Goal: Register for event/course

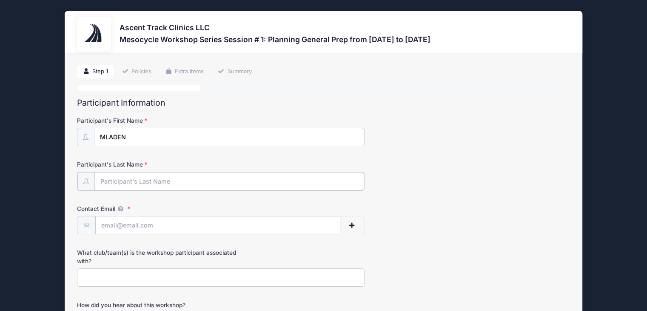
click at [121, 182] on input "Participant's Last Name" at bounding box center [229, 181] width 270 height 18
type input "Gajic"
click at [113, 226] on input "Contact Email" at bounding box center [218, 224] width 244 height 18
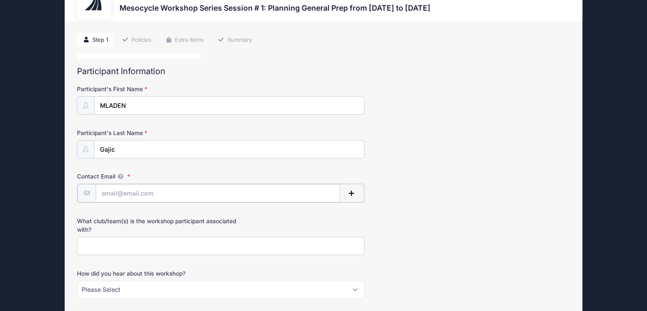
scroll to position [34, 0]
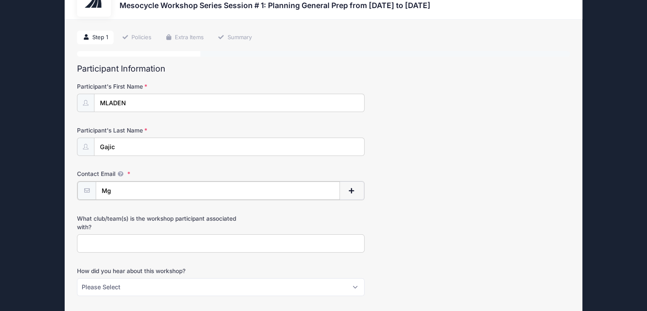
type input "M"
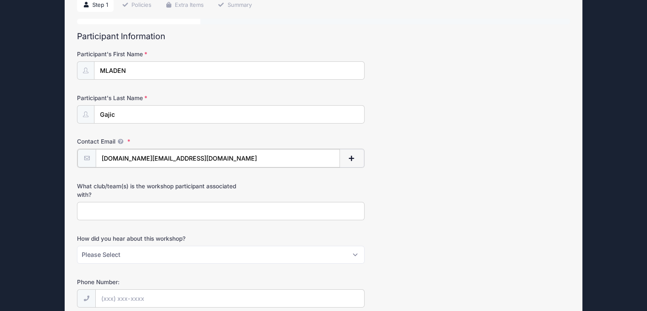
scroll to position [66, 0]
type input "[DOMAIN_NAME][EMAIL_ADDRESS][DOMAIN_NAME]"
click at [104, 215] on input "What club/team(s) is the workshop participant associated with?" at bounding box center [221, 210] width 288 height 18
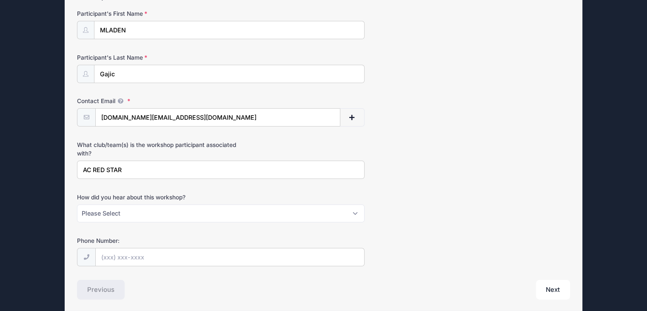
scroll to position [107, 0]
type input "AC RED STAR"
click at [123, 215] on select "Please Select Email Instagram Facebook X/Twitter A friend Saw information about…" at bounding box center [221, 213] width 288 height 18
select select "Google"
click at [77, 204] on select "Please Select Email Instagram Facebook X/Twitter A friend Saw information about…" at bounding box center [221, 213] width 288 height 18
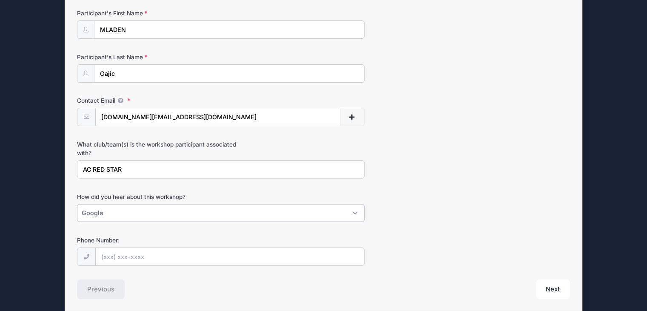
scroll to position [139, 0]
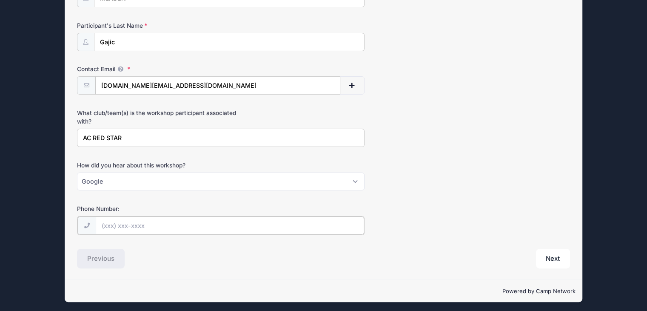
click at [145, 227] on input "Phone Number:" at bounding box center [230, 225] width 268 height 18
type input "(0"
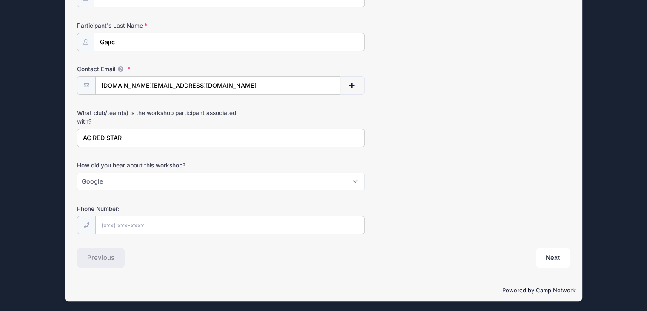
click at [86, 223] on icon at bounding box center [86, 225] width 7 height 6
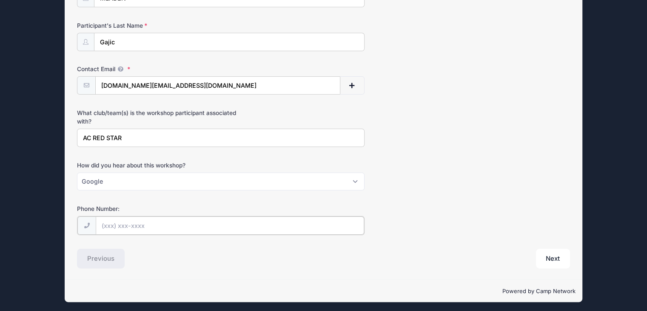
scroll to position [140, 0]
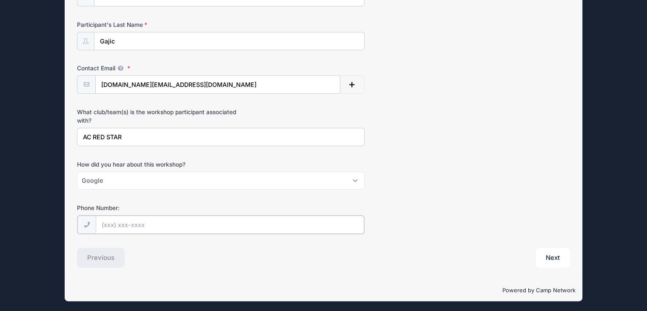
click at [119, 221] on input "Phone Number:" at bounding box center [230, 224] width 268 height 18
click at [551, 259] on button "Next" at bounding box center [553, 258] width 34 height 20
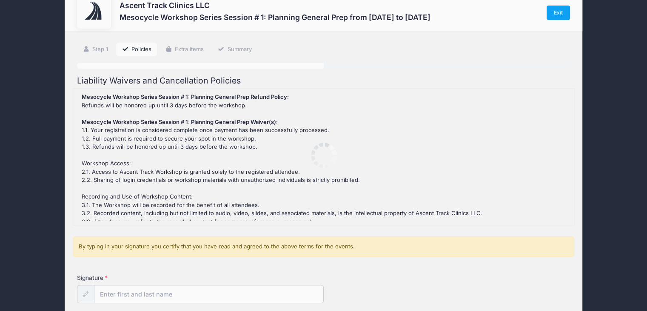
scroll to position [0, 0]
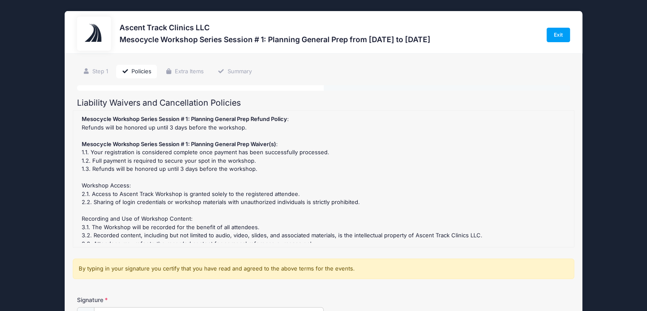
click at [218, 123] on div "Mesocycle Workshop Series Session # 1: Planning General Prep Refund Policy : Re…" at bounding box center [323, 179] width 492 height 128
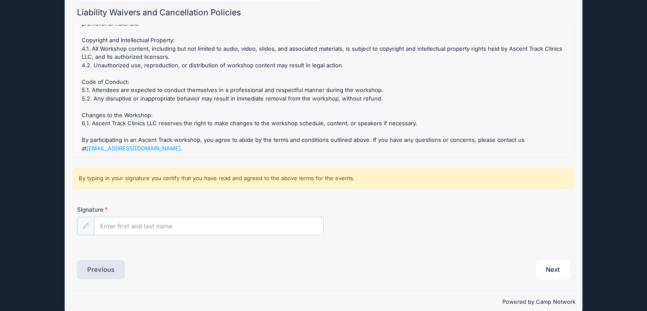
scroll to position [103, 0]
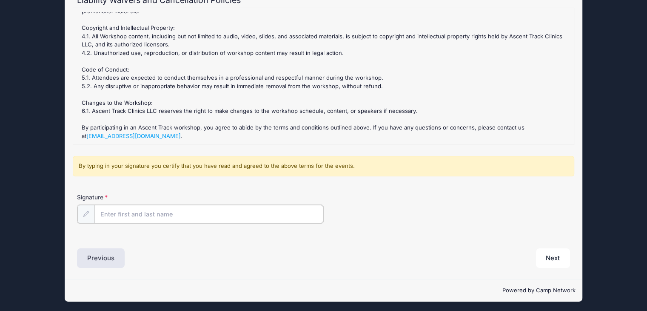
click at [148, 219] on input "Signature" at bounding box center [208, 214] width 229 height 18
type input "[PERSON_NAME]"
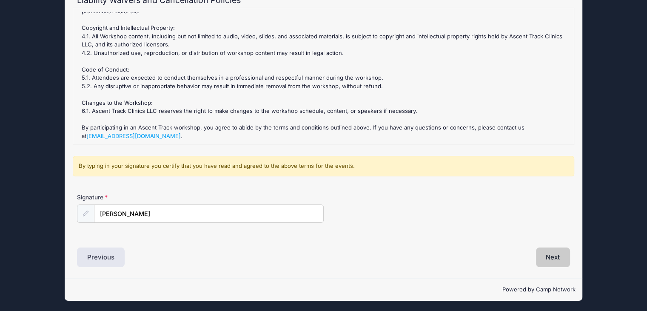
click at [550, 253] on button "Next" at bounding box center [553, 257] width 34 height 20
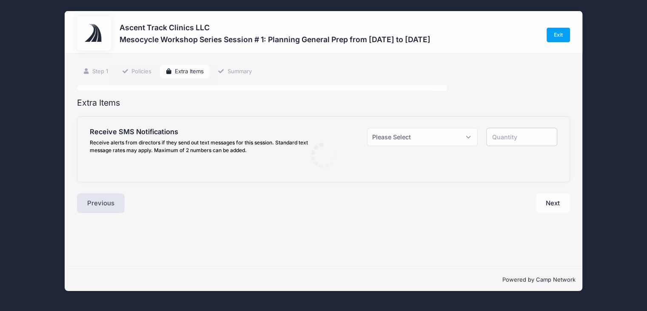
scroll to position [0, 0]
click at [461, 142] on select "Please Select Yes ($0.00) No" at bounding box center [427, 137] width 112 height 18
select select "0"
click at [371, 128] on select "Please Select Yes ($0.00) No" at bounding box center [427, 137] width 112 height 18
type input "0"
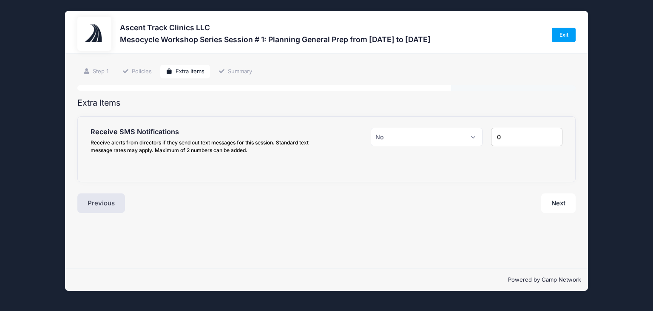
click at [512, 145] on input "0" at bounding box center [527, 137] width 72 height 18
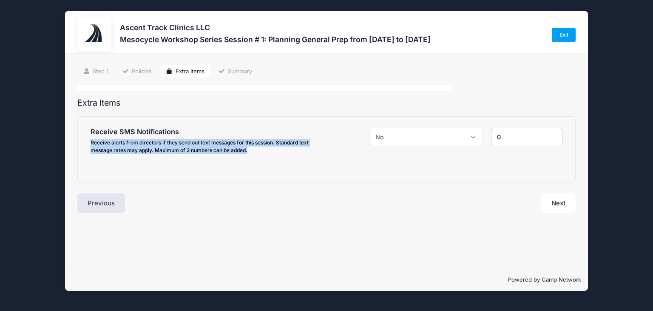
drag, startPoint x: 254, startPoint y: 149, endPoint x: 61, endPoint y: 143, distance: 192.8
click at [61, 143] on div "Ascent Track Clinics LLC Mesocycle Workshop Series Session # 1: Planning Genera…" at bounding box center [327, 151] width 628 height 302
copy div "Receive alerts from directors if they send out text messages for this session. …"
click at [553, 205] on button "Next" at bounding box center [559, 203] width 34 height 20
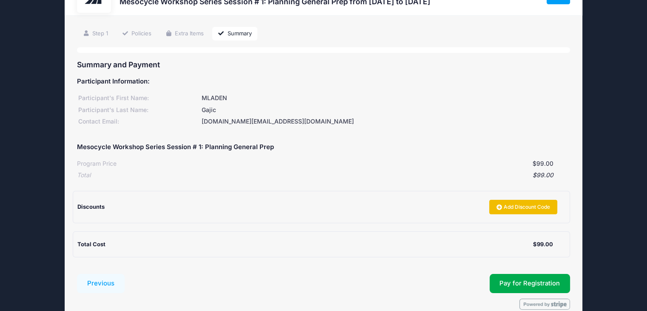
scroll to position [37, 0]
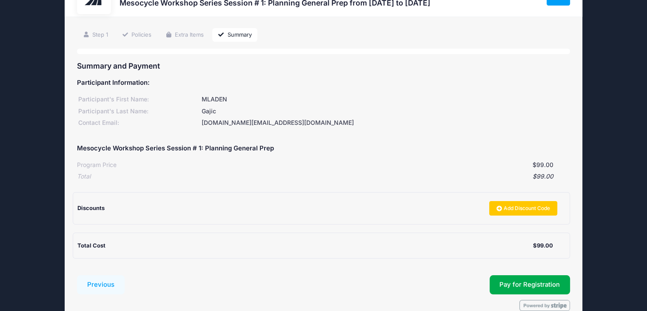
click at [109, 205] on div "Discounts" at bounding box center [280, 208] width 406 height 9
click at [116, 245] on div "Total Cost" at bounding box center [305, 245] width 456 height 9
click at [514, 208] on link "Add Discount Code" at bounding box center [523, 208] width 68 height 14
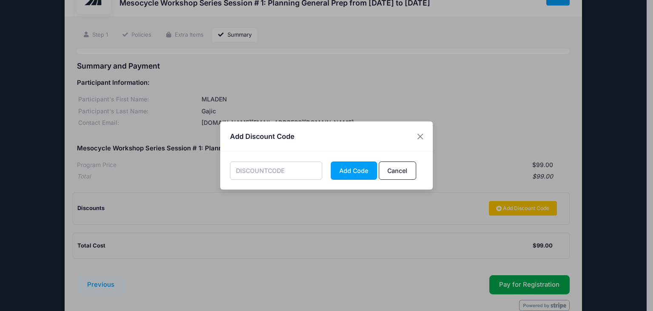
click at [278, 172] on input "text" at bounding box center [276, 170] width 93 height 18
click at [421, 140] on button "Close" at bounding box center [420, 135] width 15 height 15
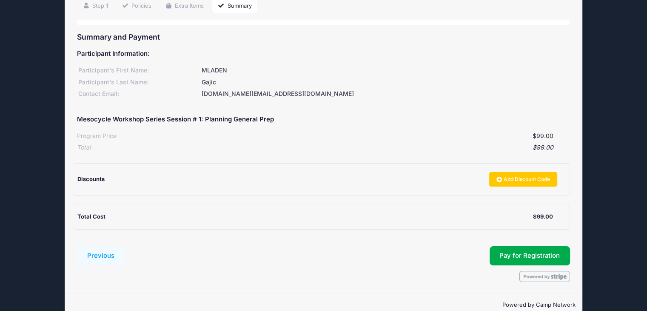
scroll to position [68, 0]
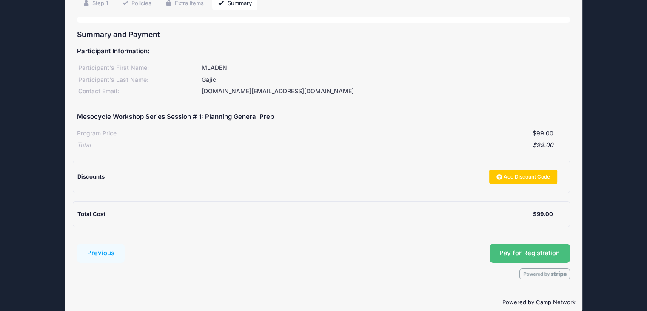
click at [516, 251] on span "Pay for Registration" at bounding box center [529, 253] width 60 height 8
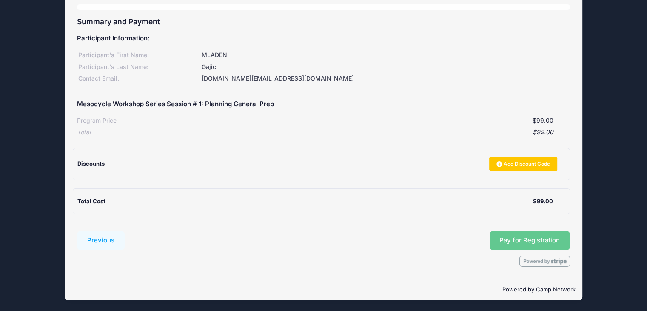
scroll to position [77, 0]
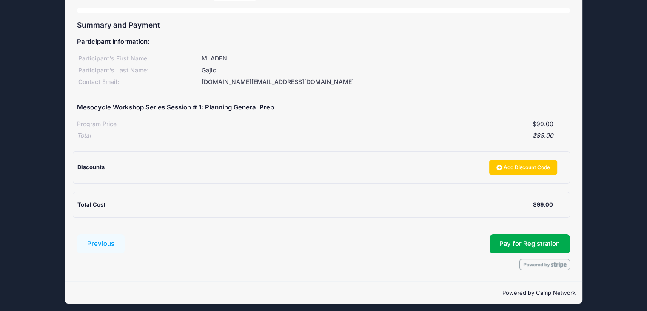
click at [138, 173] on div "Discounts Add Discount Code" at bounding box center [317, 167] width 480 height 14
click at [136, 208] on div "Total Cost $99.00" at bounding box center [321, 204] width 497 height 26
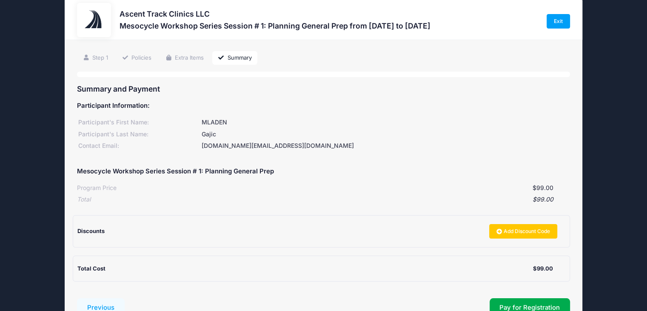
scroll to position [0, 0]
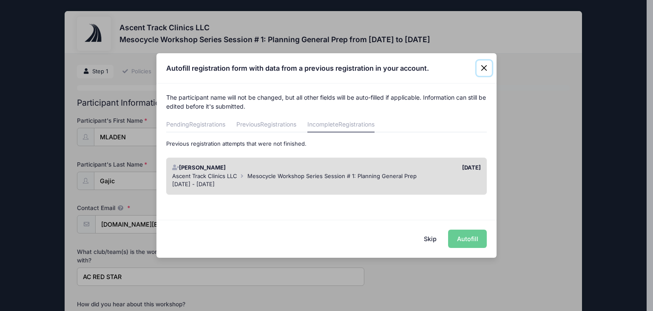
click at [482, 74] on button "Close" at bounding box center [484, 67] width 15 height 15
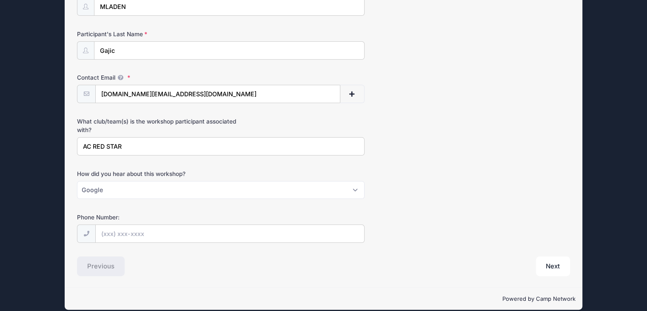
scroll to position [139, 0]
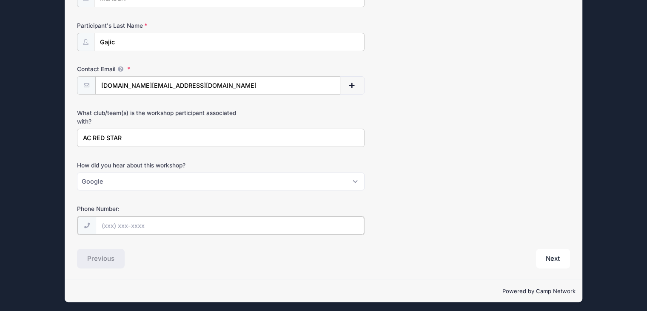
click at [144, 218] on input "Phone Number:" at bounding box center [230, 225] width 268 height 18
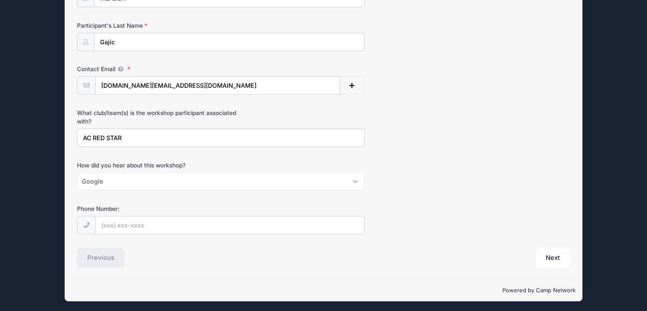
click at [88, 226] on span at bounding box center [86, 225] width 19 height 18
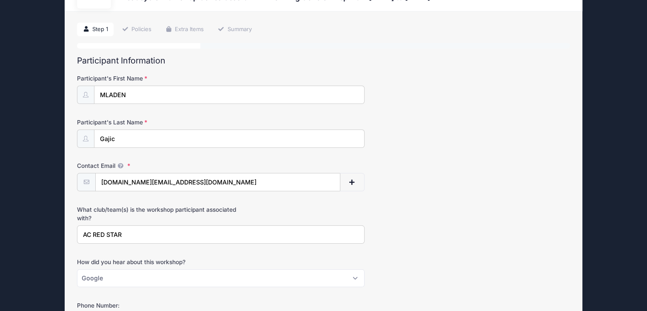
scroll to position [0, 0]
